Goal: Obtain resource: Download file/media

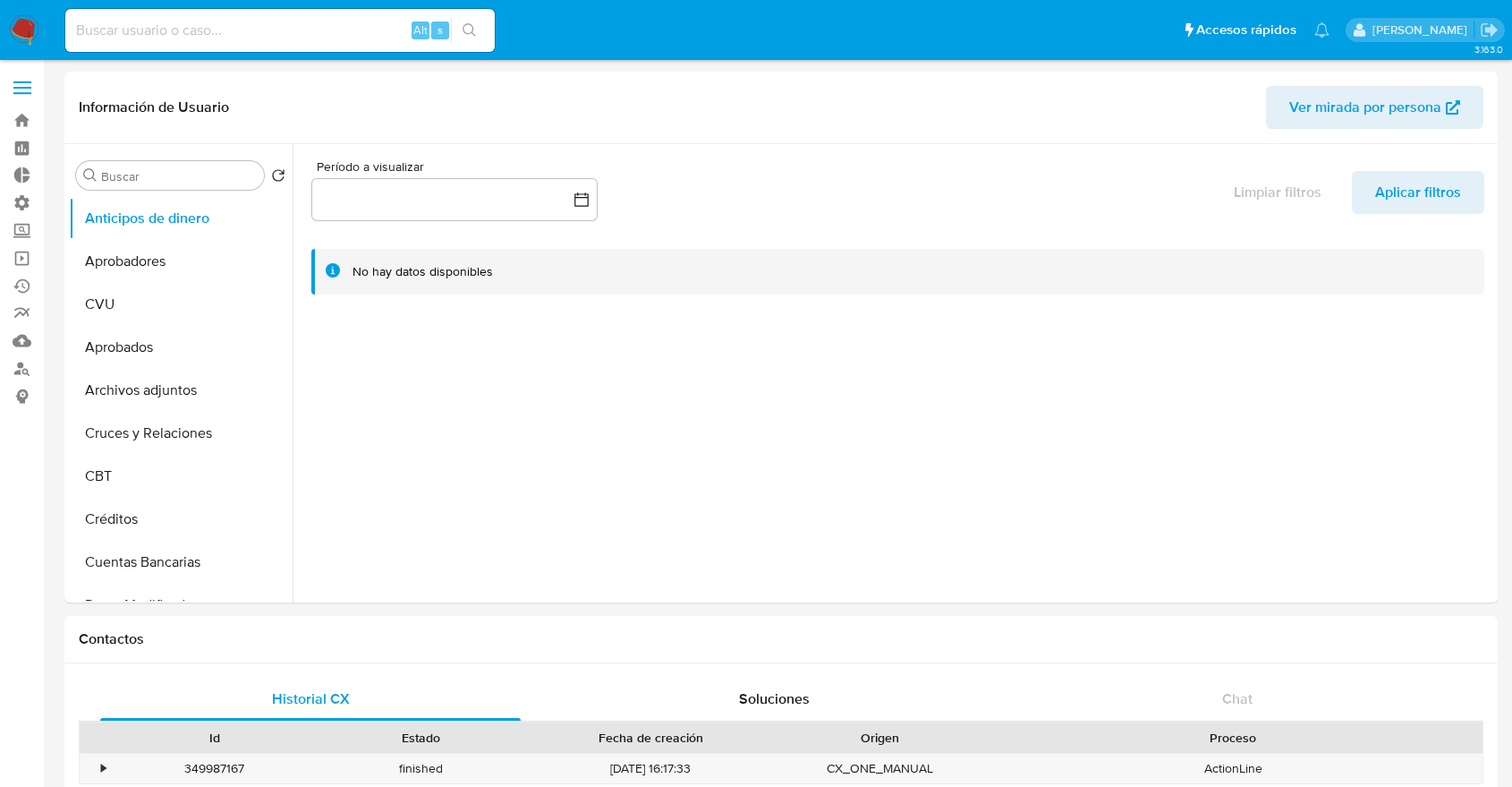
select select "10"
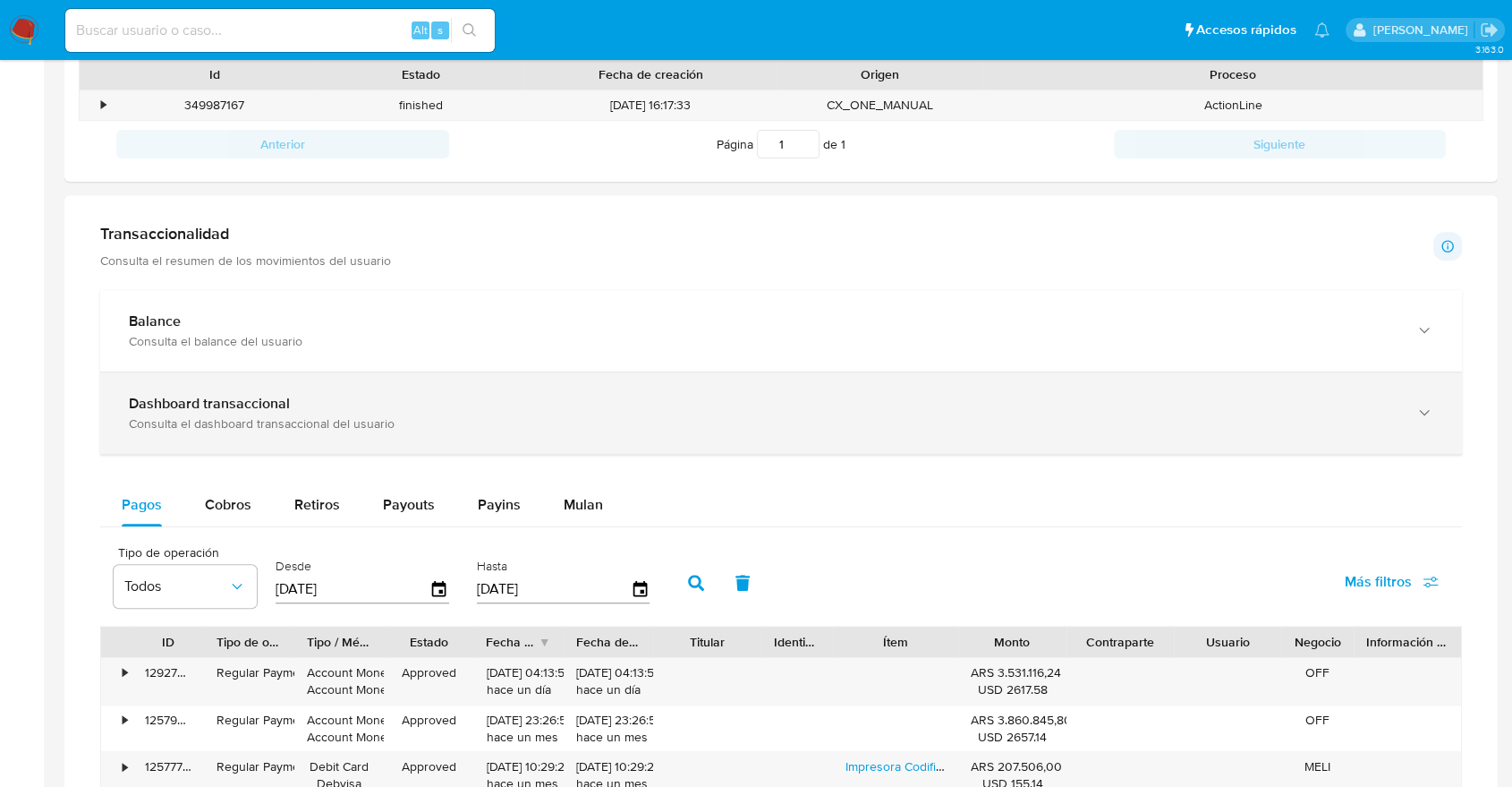
scroll to position [642, 0]
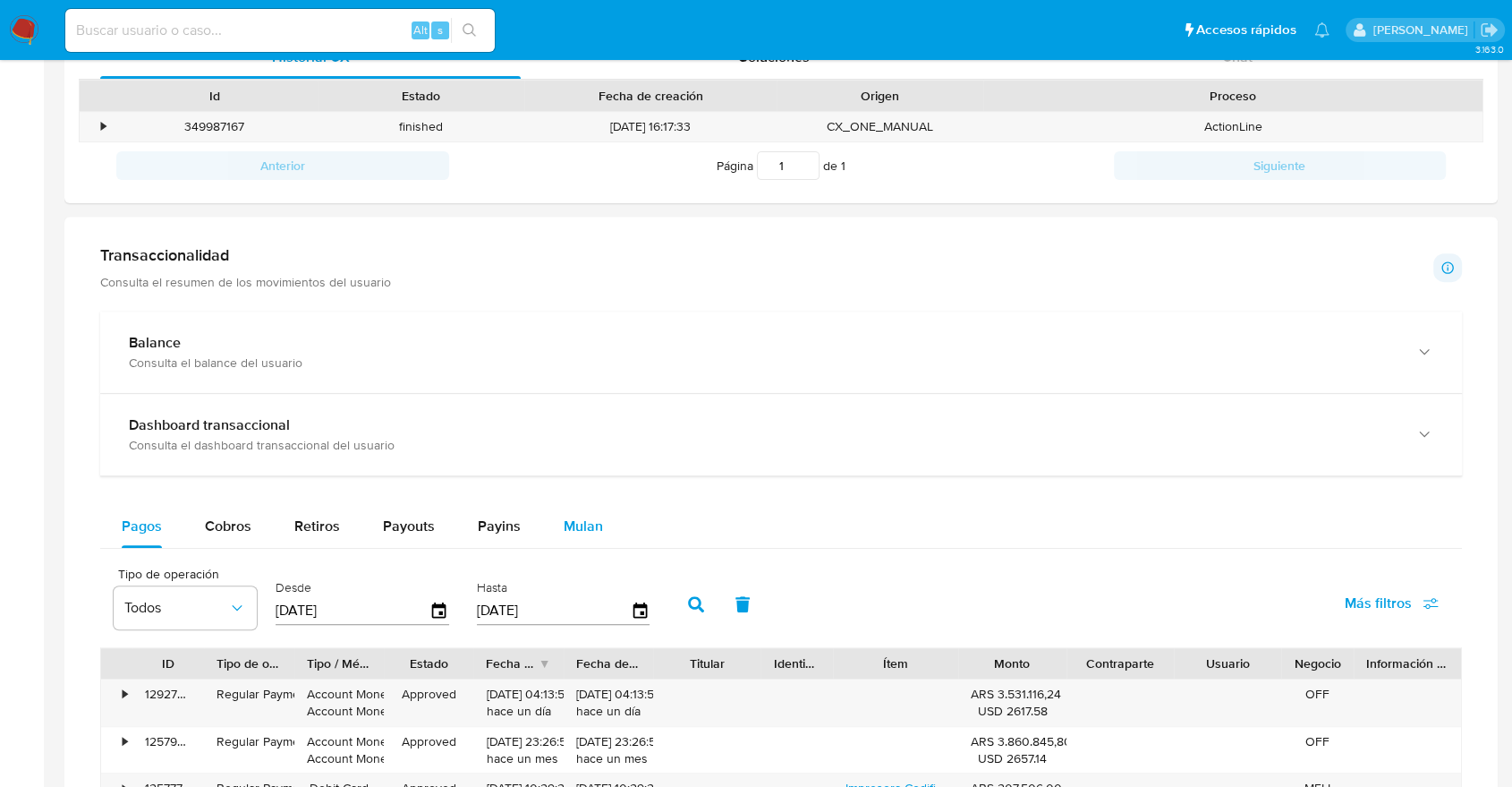
click at [573, 525] on span "Mulan" at bounding box center [583, 525] width 40 height 21
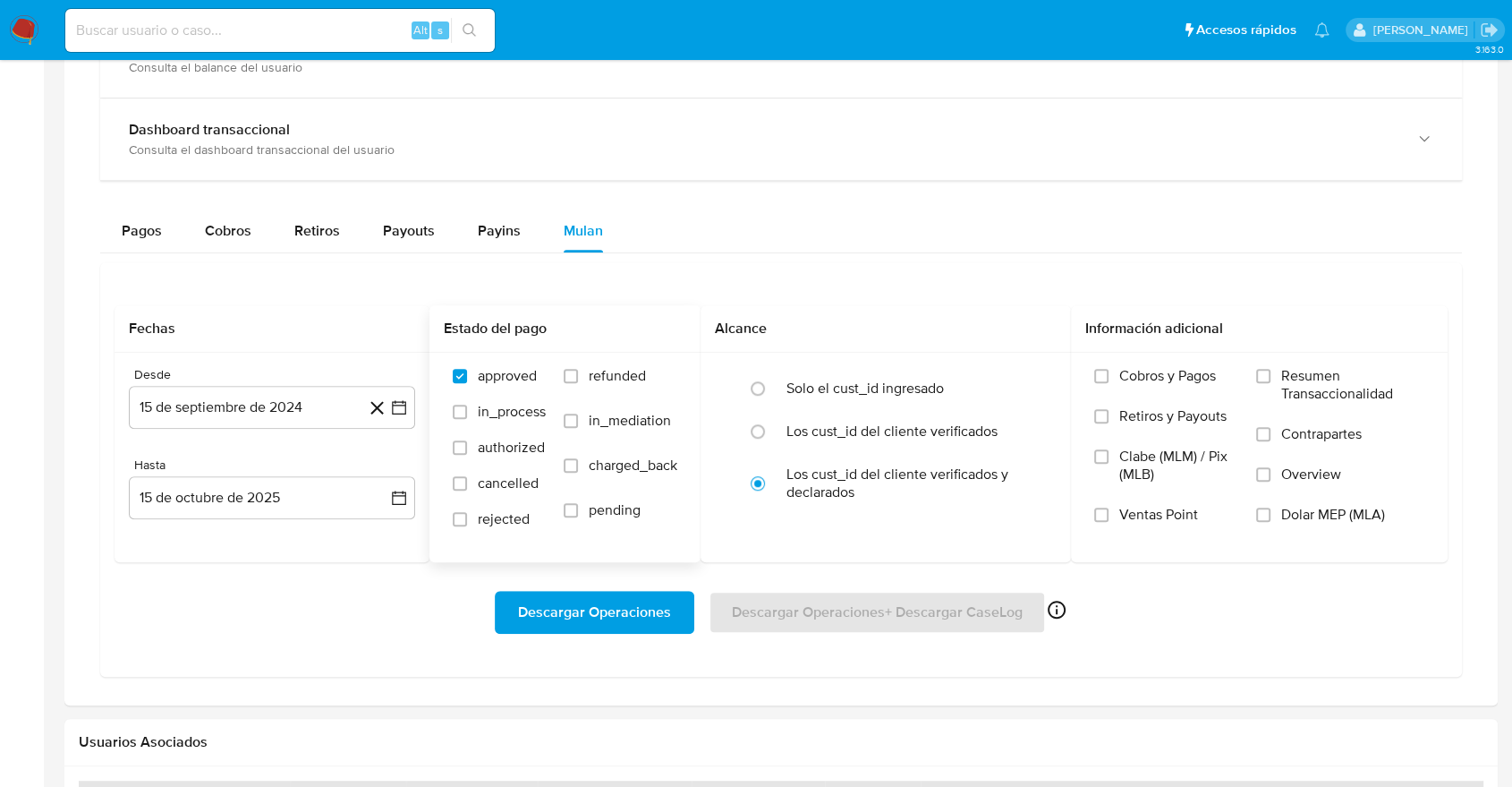
scroll to position [940, 0]
click at [1152, 371] on span "Cobros y Pagos" at bounding box center [1168, 373] width 97 height 18
click at [1108, 371] on input "Cobros y Pagos" at bounding box center [1101, 373] width 14 height 14
click at [1160, 418] on span "Retiros y Payouts" at bounding box center [1172, 414] width 107 height 18
click at [1108, 418] on input "Retiros y Payouts" at bounding box center [1101, 414] width 14 height 14
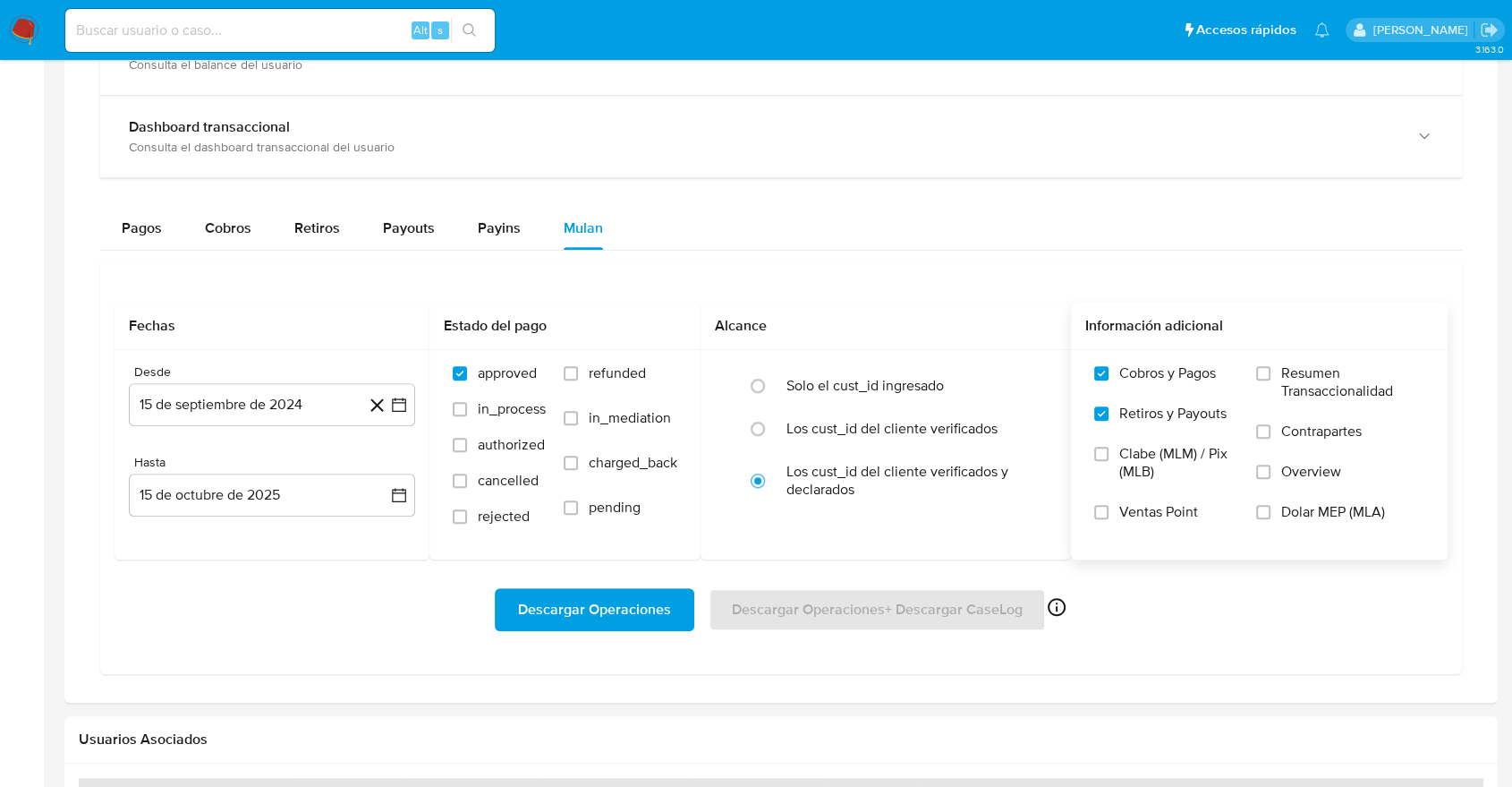
click at [1272, 471] on label "Overview" at bounding box center [1340, 483] width 168 height 40
click at [1271, 471] on input "Overview" at bounding box center [1264, 472] width 14 height 14
click at [640, 598] on span "Descargar Operaciones" at bounding box center [594, 610] width 153 height 40
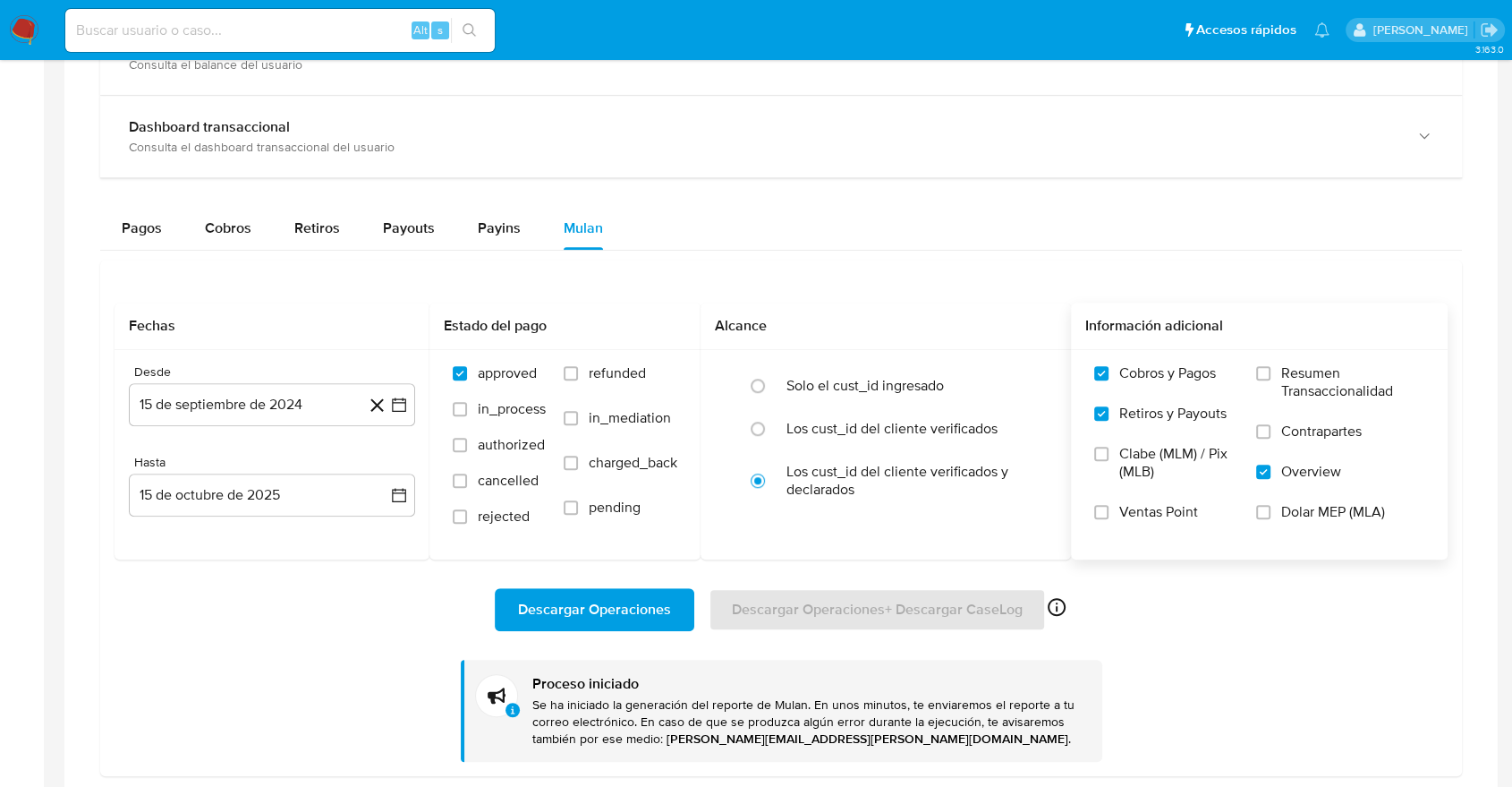
click at [25, 450] on aside "Bandeja Tablero Tablero Externo Administración Reglas Roles Usuarios Equipos Co…" at bounding box center [22, 155] width 44 height 2190
